Goal: Use online tool/utility

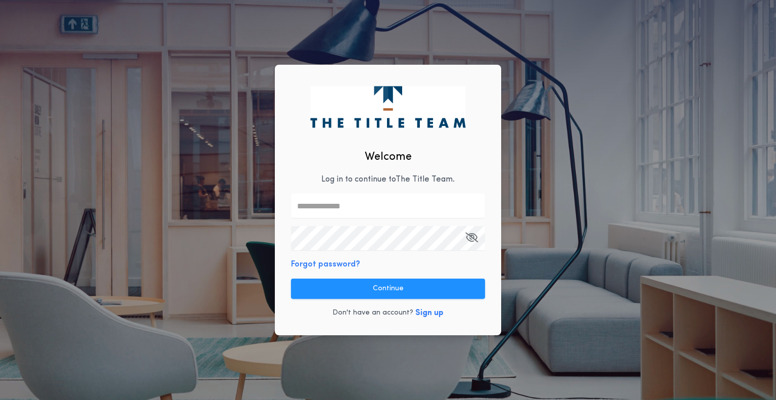
click at [357, 180] on p "Log in to continue to The Title Team ." at bounding box center [387, 179] width 133 height 12
click at [349, 199] on input "text" at bounding box center [388, 206] width 194 height 24
type input "**********"
click at [402, 289] on button "Continue" at bounding box center [388, 288] width 194 height 20
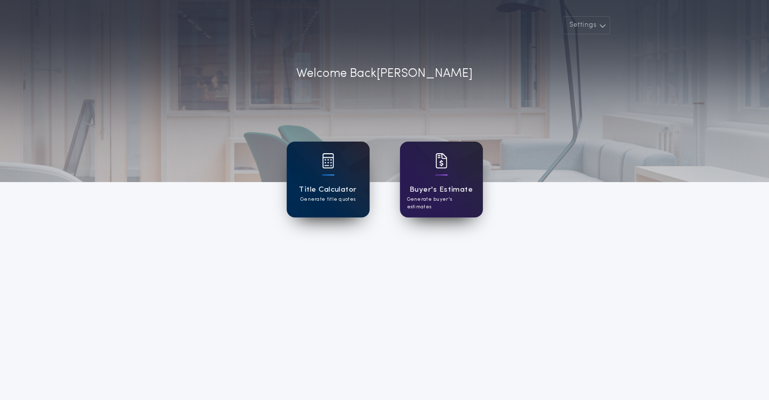
click at [330, 168] on div at bounding box center [328, 167] width 12 height 28
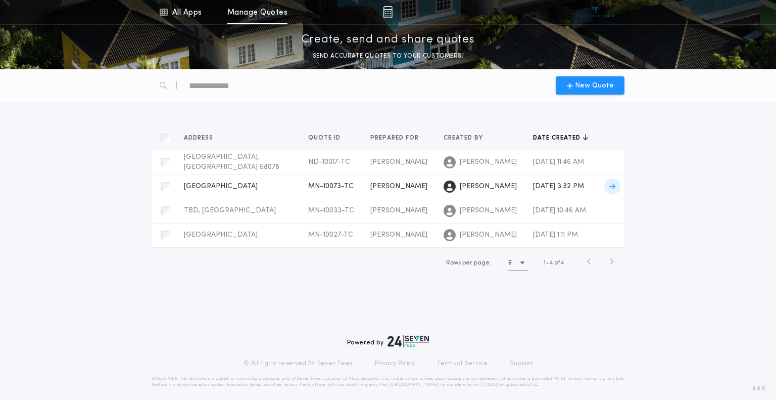
click at [217, 188] on span "[GEOGRAPHIC_DATA]" at bounding box center [221, 186] width 74 height 8
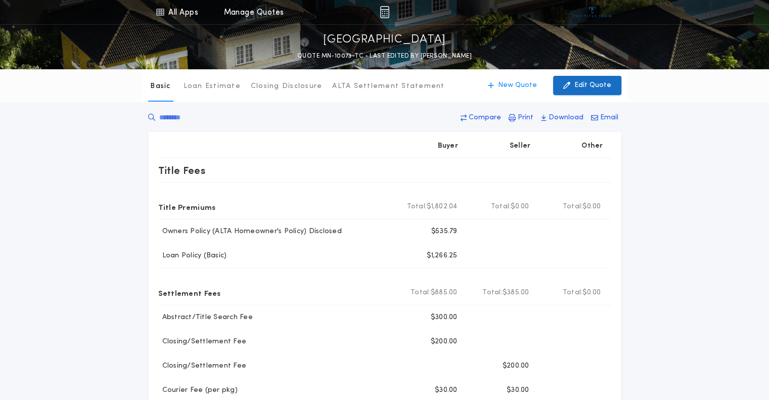
click at [581, 85] on p "Edit Quote" at bounding box center [592, 85] width 37 height 10
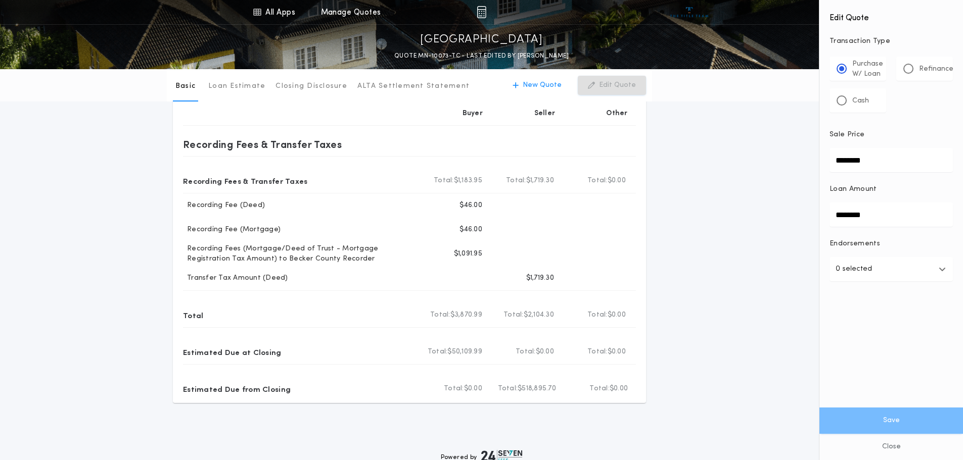
scroll to position [404, 0]
